Goal: Transaction & Acquisition: Book appointment/travel/reservation

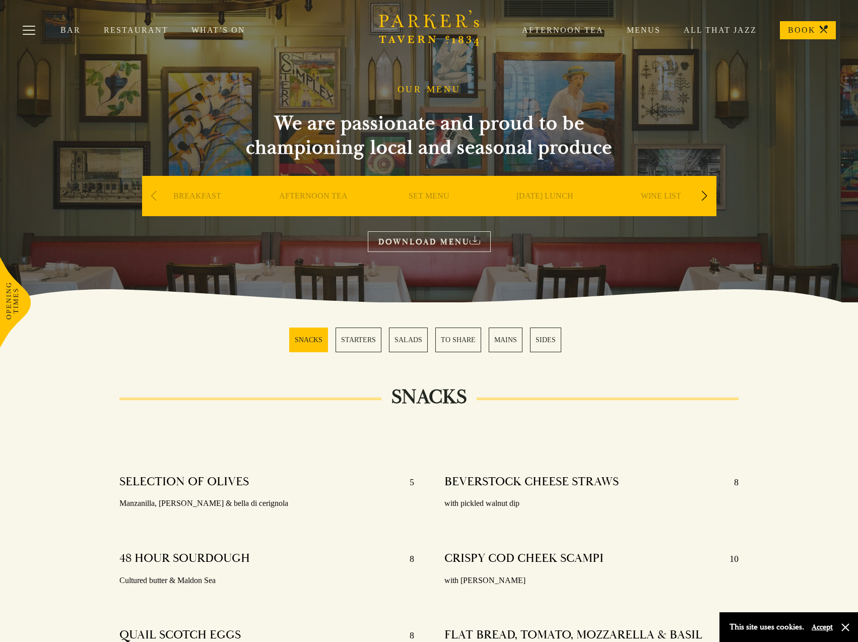
click at [797, 28] on link "BOOK" at bounding box center [808, 30] width 56 height 18
click at [704, 195] on div "Next slide" at bounding box center [704, 196] width 14 height 22
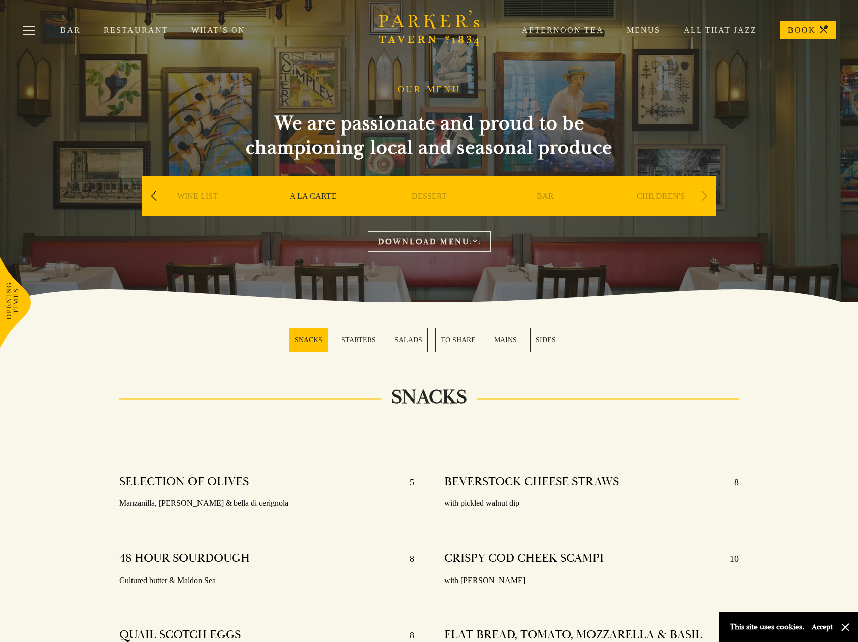
click at [547, 193] on link "BAR" at bounding box center [544, 211] width 17 height 40
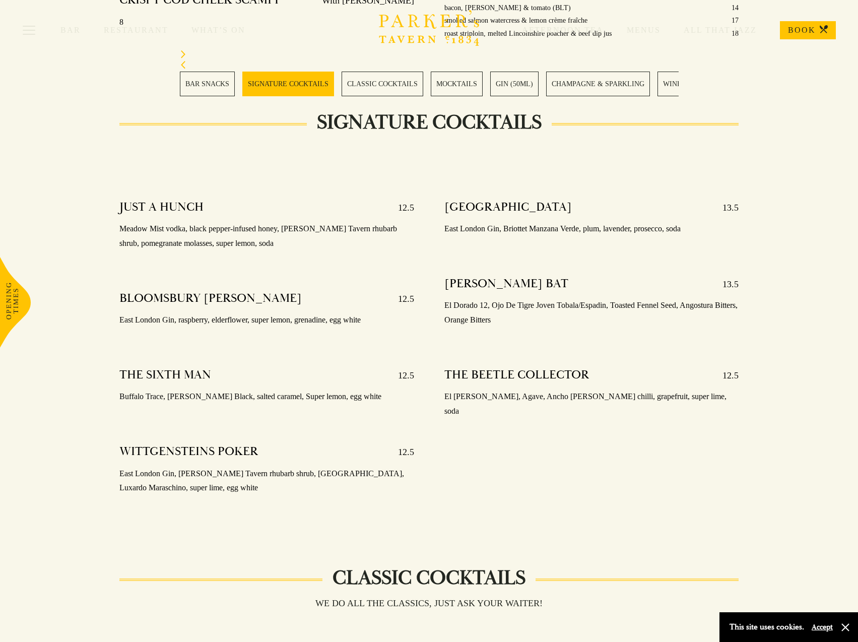
scroll to position [906, 0]
